Goal: Task Accomplishment & Management: Use online tool/utility

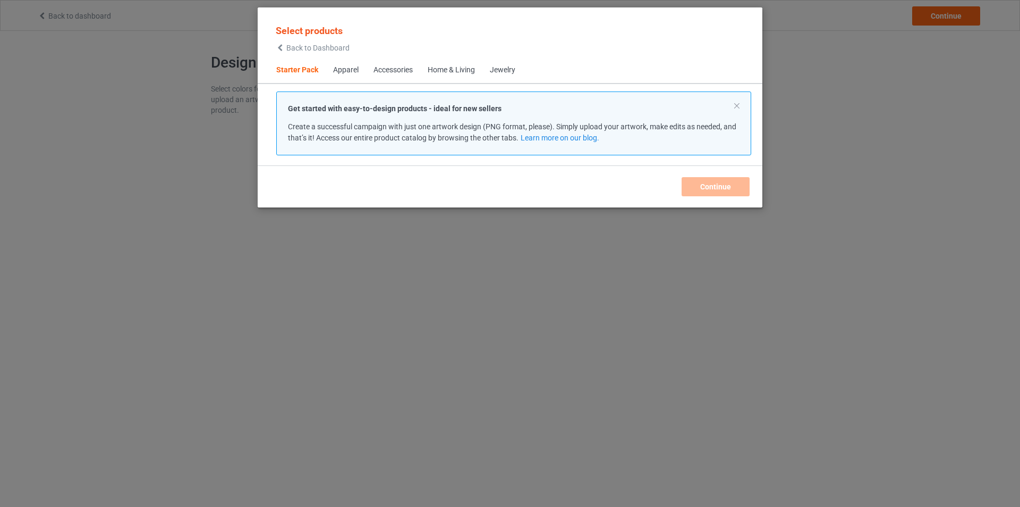
click at [338, 73] on div "Apparel" at bounding box center [346, 70] width 26 height 11
click at [739, 106] on button at bounding box center [737, 105] width 5 height 5
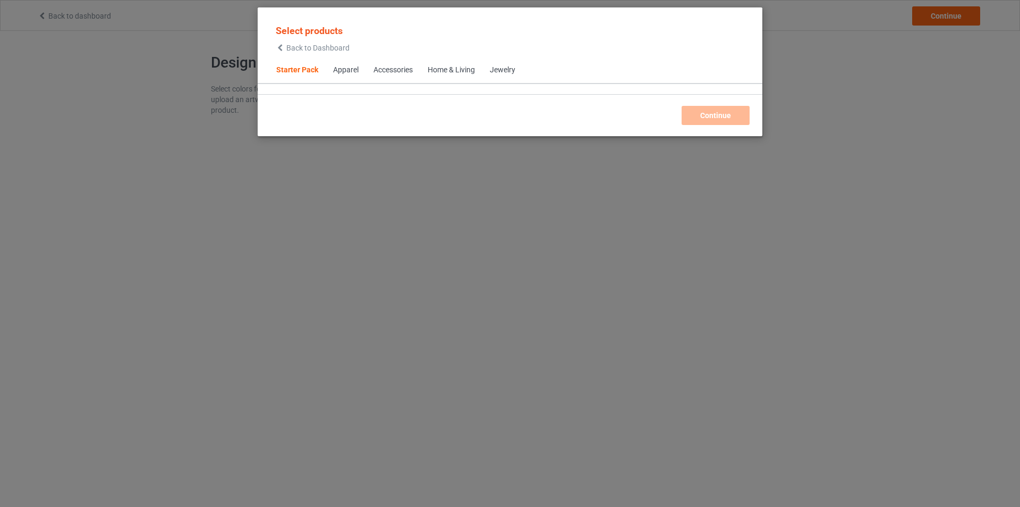
click at [343, 65] on span "Apparel" at bounding box center [346, 70] width 40 height 26
click at [342, 71] on div "Apparel" at bounding box center [346, 70] width 26 height 11
click at [280, 46] on icon at bounding box center [280, 47] width 9 height 7
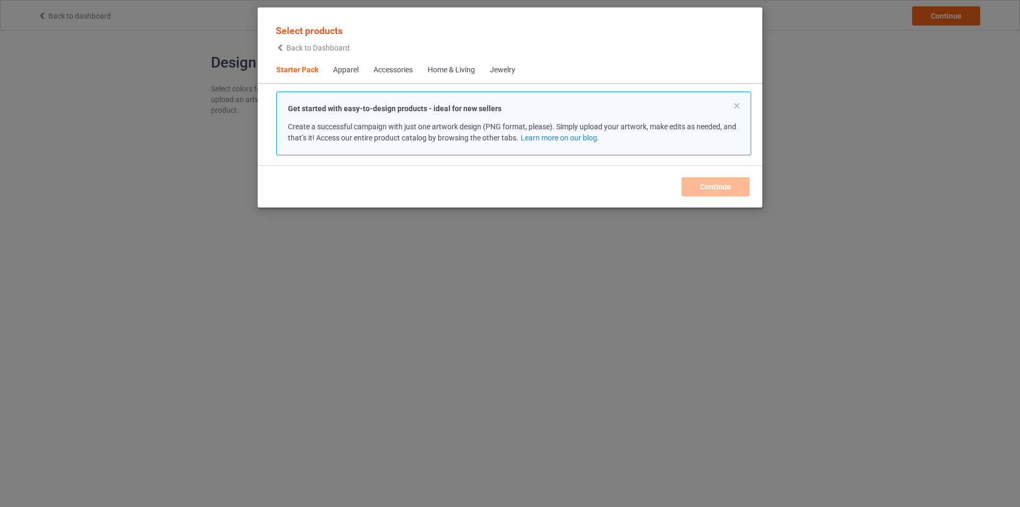
click at [338, 68] on div "Apparel" at bounding box center [346, 70] width 26 height 11
click at [445, 70] on div "Home & Living" at bounding box center [451, 70] width 47 height 11
click at [330, 68] on span "Apparel" at bounding box center [346, 70] width 40 height 26
click at [282, 68] on span "Starter Pack" at bounding box center [297, 70] width 57 height 26
click at [280, 48] on icon at bounding box center [280, 47] width 9 height 7
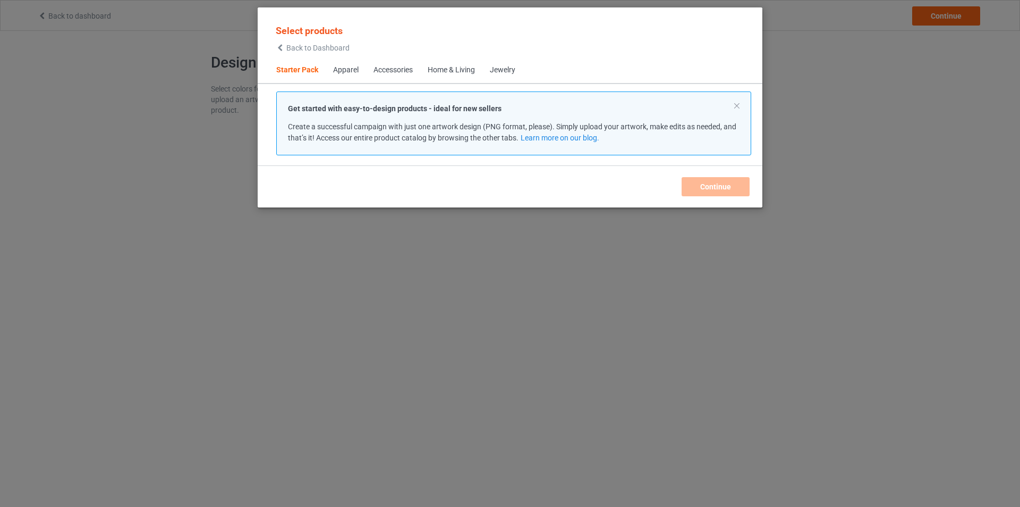
click at [280, 47] on icon at bounding box center [280, 47] width 9 height 7
click at [734, 103] on div "Get started with easy-to-design products - ideal for new sellers Create a succe…" at bounding box center [513, 123] width 475 height 64
